Goal: Task Accomplishment & Management: Manage account settings

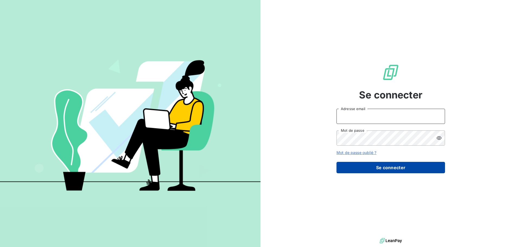
type input "[EMAIL_ADDRESS][DOMAIN_NAME]"
click at [386, 168] on button "Se connecter" at bounding box center [391, 167] width 109 height 11
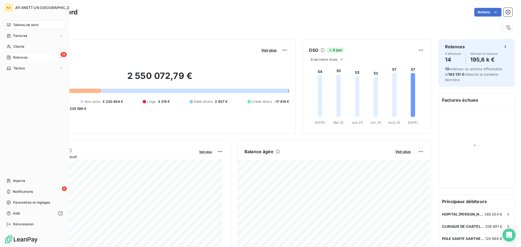
click at [18, 58] on span "Relances" at bounding box center [20, 57] width 14 height 5
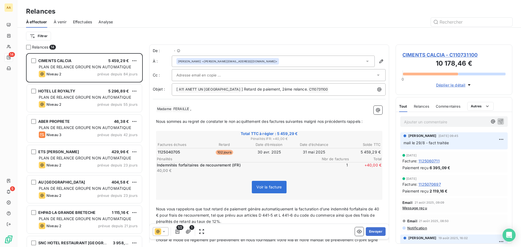
scroll to position [190, 113]
click at [77, 21] on span "Effectuées" at bounding box center [82, 21] width 19 height 5
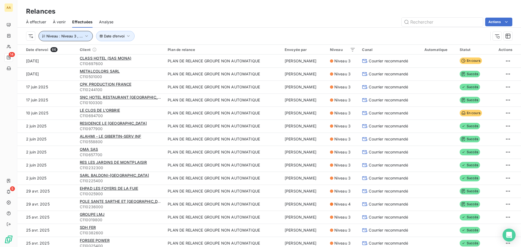
click at [84, 36] on icon "button" at bounding box center [86, 35] width 5 height 5
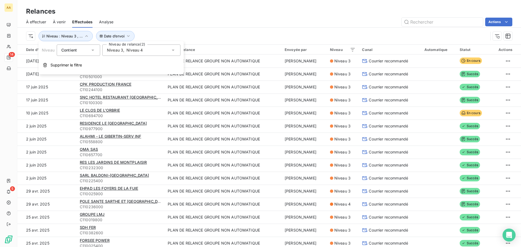
click at [174, 48] on icon at bounding box center [173, 50] width 5 height 5
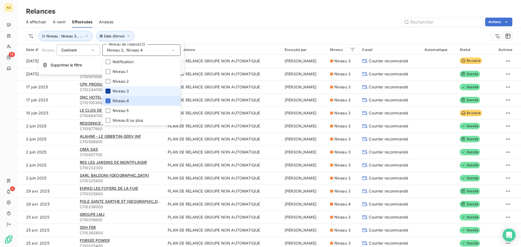
click at [108, 90] on icon at bounding box center [107, 91] width 3 height 3
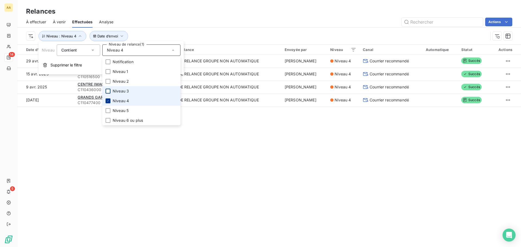
click at [109, 101] on icon at bounding box center [107, 100] width 3 height 3
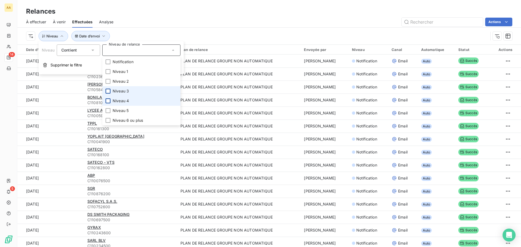
click at [93, 50] on icon at bounding box center [93, 50] width 3 height 1
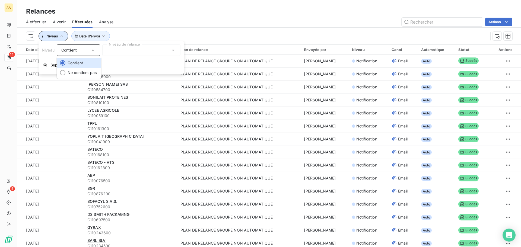
click at [53, 37] on span "Niveau" at bounding box center [52, 36] width 12 height 4
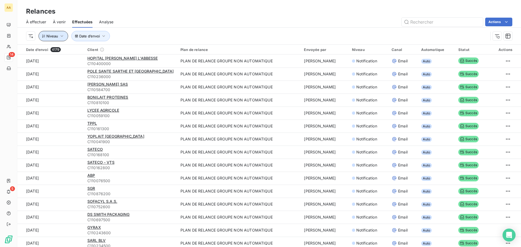
click at [41, 23] on span "À effectuer" at bounding box center [36, 21] width 20 height 5
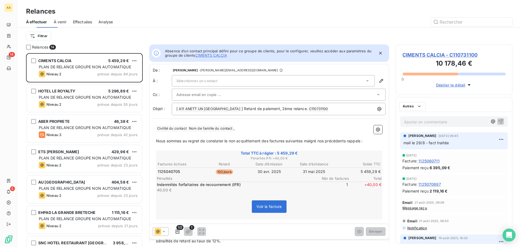
scroll to position [190, 113]
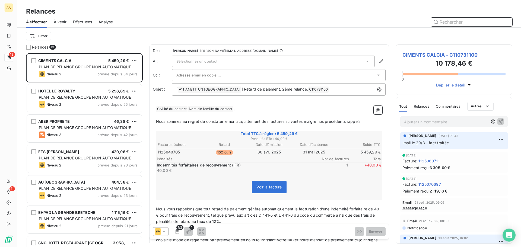
click at [64, 22] on span "À venir" at bounding box center [60, 21] width 13 height 5
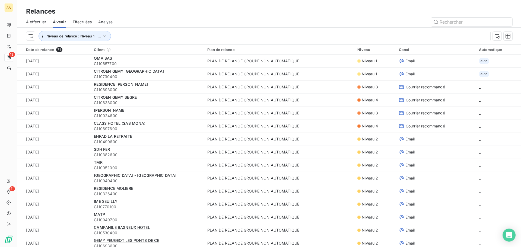
click at [78, 20] on span "Effectuées" at bounding box center [82, 21] width 19 height 5
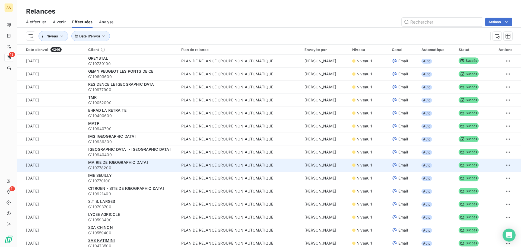
scroll to position [27, 0]
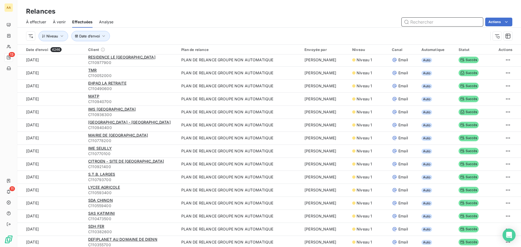
click at [32, 20] on span "À effectuer" at bounding box center [36, 21] width 20 height 5
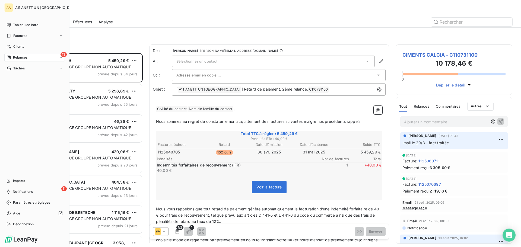
scroll to position [190, 113]
click at [10, 59] on icon at bounding box center [9, 58] width 4 height 4
